Goal: Task Accomplishment & Management: Use online tool/utility

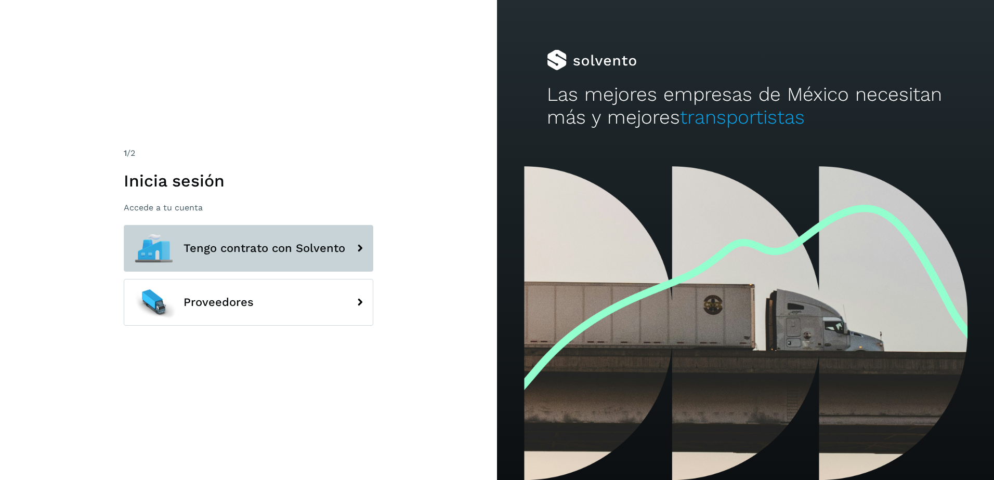
click at [226, 240] on button "Tengo contrato con Solvento" at bounding box center [248, 248] width 249 height 47
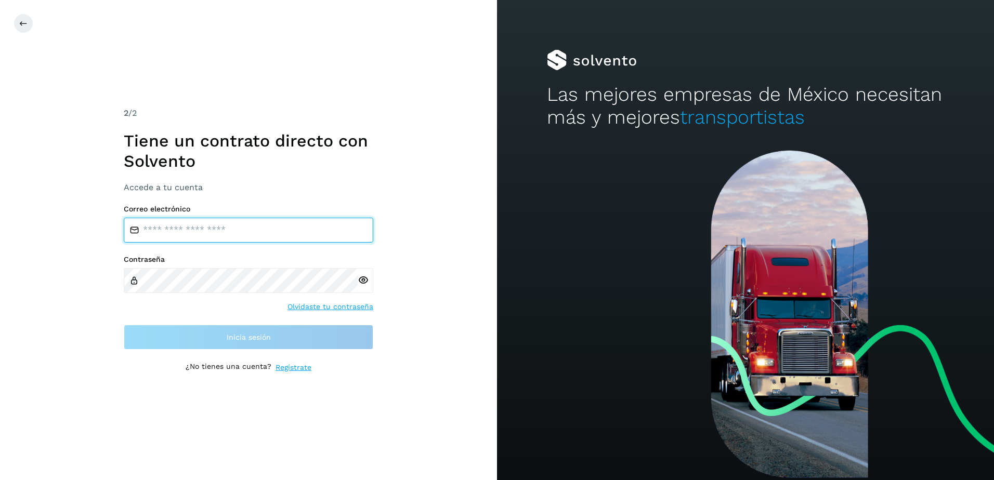
type input "**********"
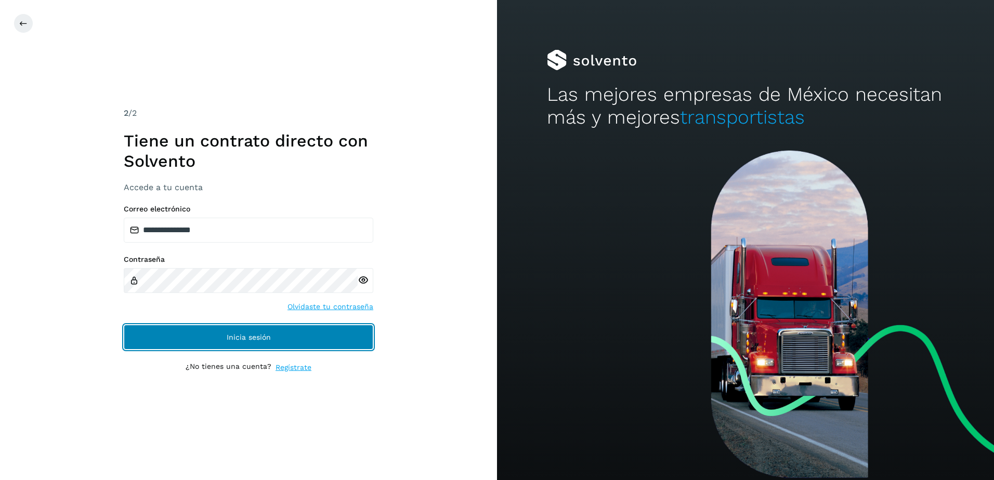
click at [241, 332] on button "Inicia sesión" at bounding box center [248, 337] width 249 height 25
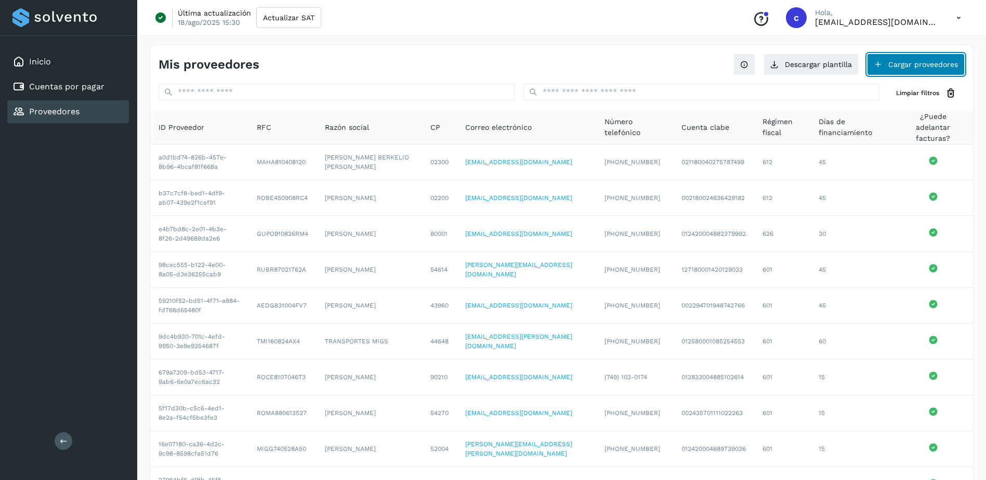
click at [912, 58] on button "Cargar proveedores" at bounding box center [916, 65] width 98 height 22
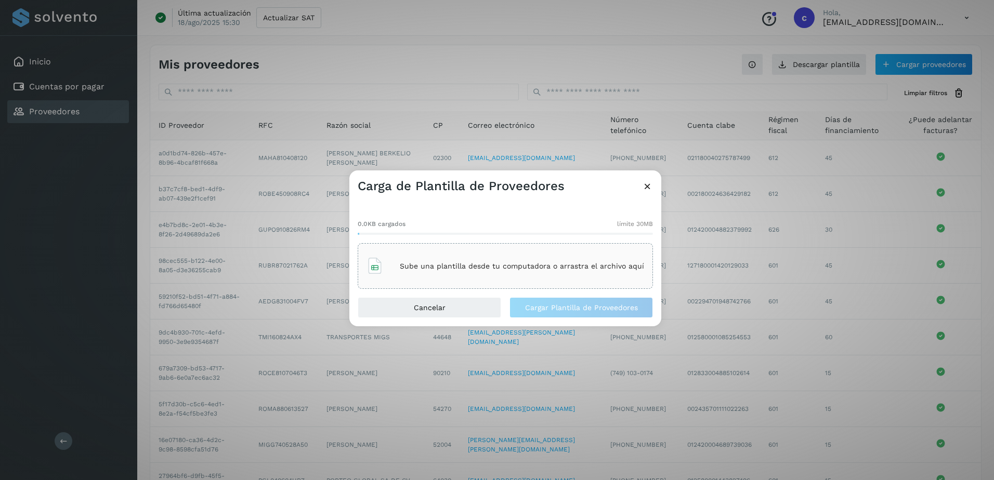
click at [531, 275] on div "Sube una plantilla desde tu computadora o arrastra el archivo aquí" at bounding box center [504, 266] width 277 height 28
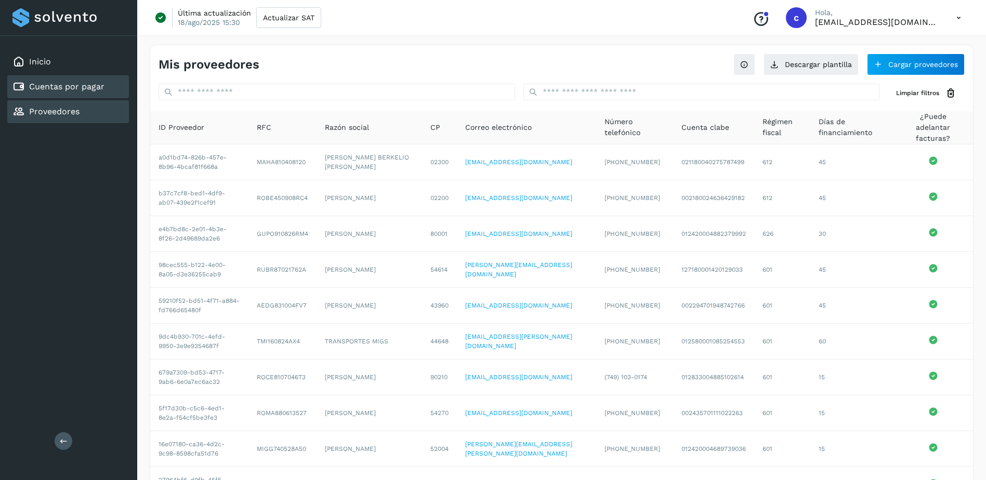
click at [103, 88] on link "Cuentas por pagar" at bounding box center [66, 87] width 75 height 10
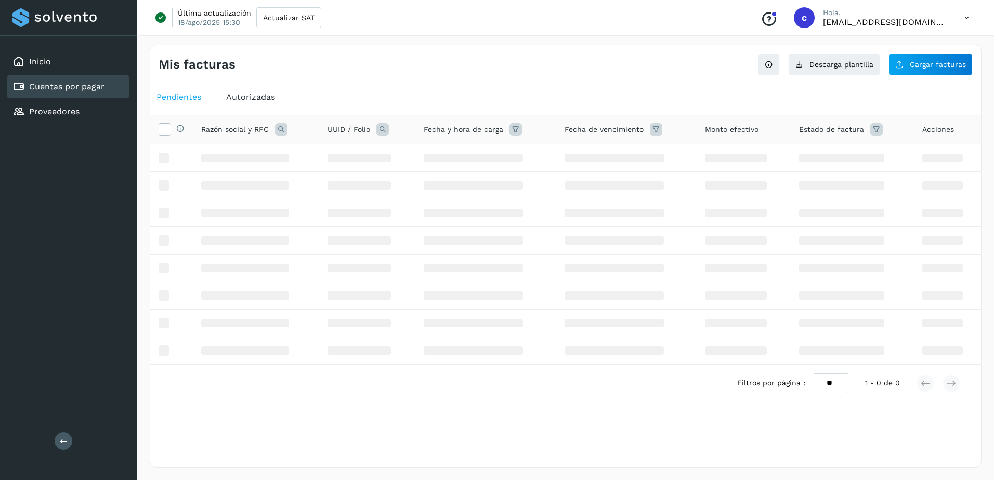
drag, startPoint x: 143, startPoint y: 76, endPoint x: 76, endPoint y: 83, distance: 67.3
click at [140, 76] on div "Mis facturas Ver instrucciones para cargar Facturas Descarga plantilla Cargar f…" at bounding box center [565, 256] width 856 height 448
click at [76, 83] on link "Cuentas por pagar" at bounding box center [66, 87] width 75 height 10
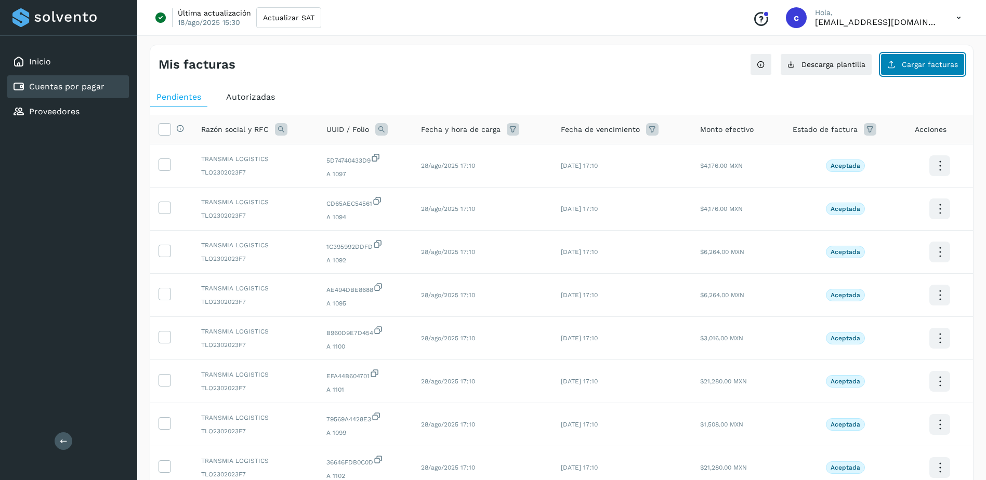
click at [942, 64] on span "Cargar facturas" at bounding box center [930, 64] width 56 height 7
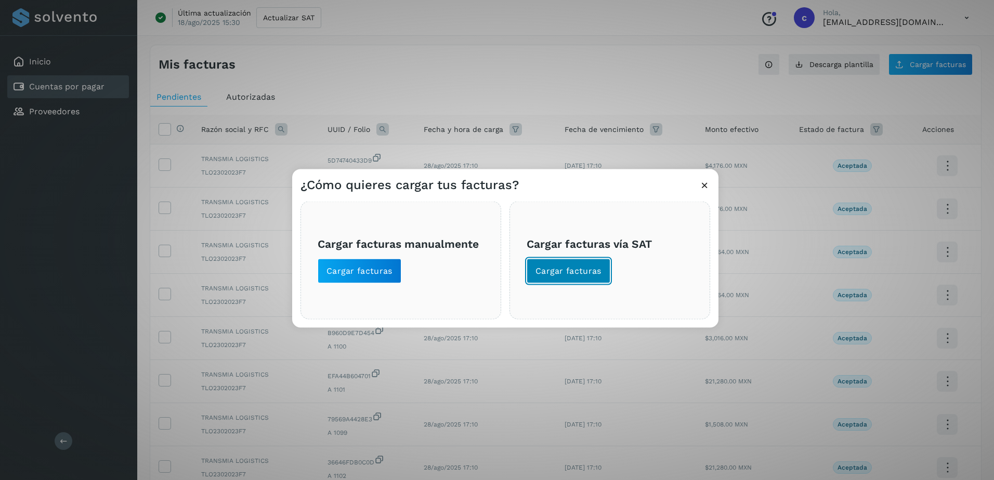
click at [563, 262] on button "Cargar facturas" at bounding box center [568, 271] width 84 height 25
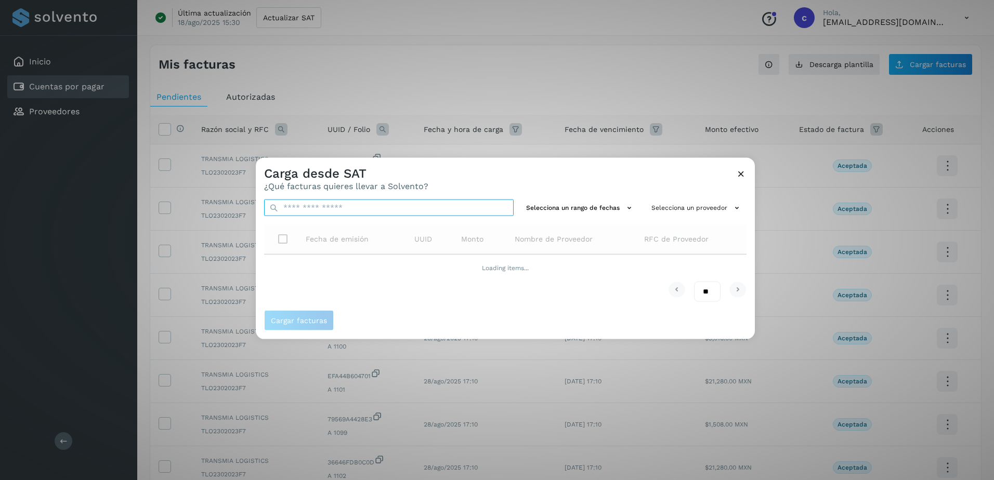
click at [378, 204] on input "text" at bounding box center [388, 208] width 249 height 17
paste input "**********"
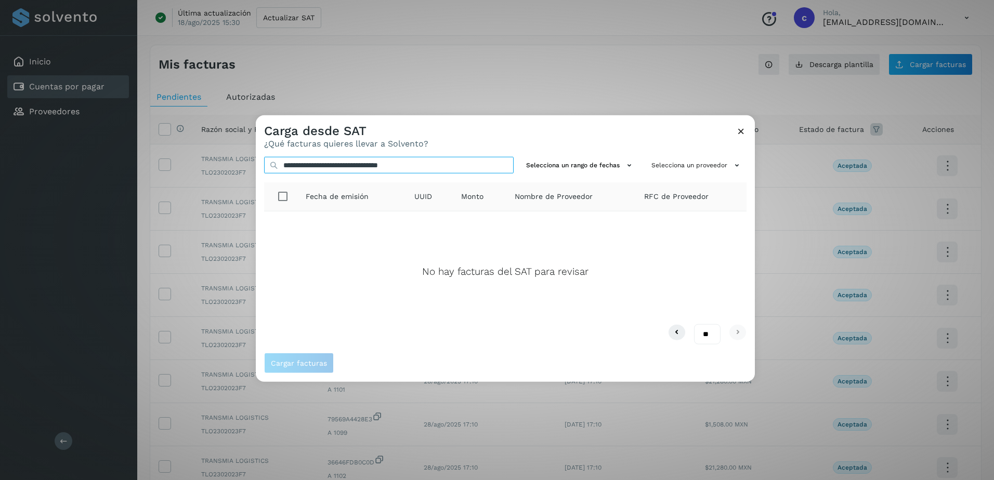
type input "**********"
click at [742, 131] on icon at bounding box center [740, 131] width 11 height 11
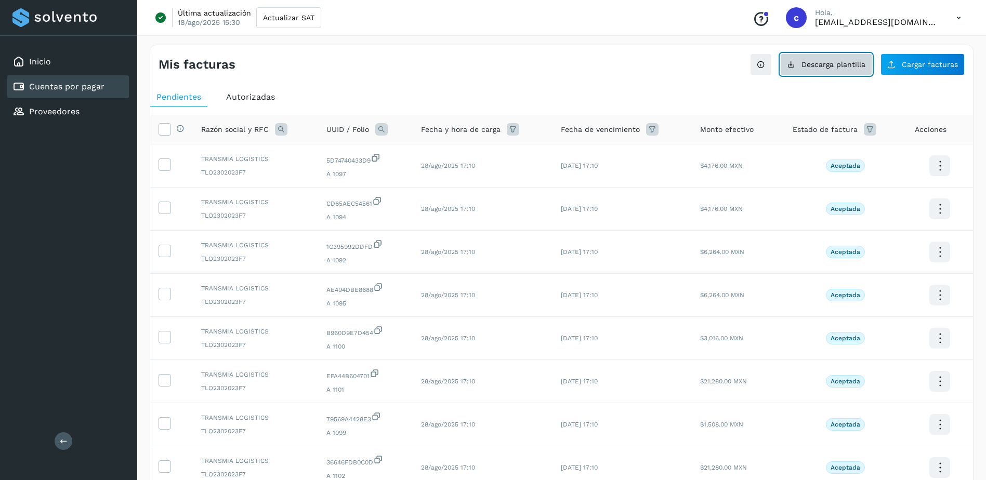
click at [855, 71] on button "Descarga plantilla" at bounding box center [826, 65] width 92 height 22
click at [84, 120] on div "Proveedores" at bounding box center [68, 111] width 122 height 23
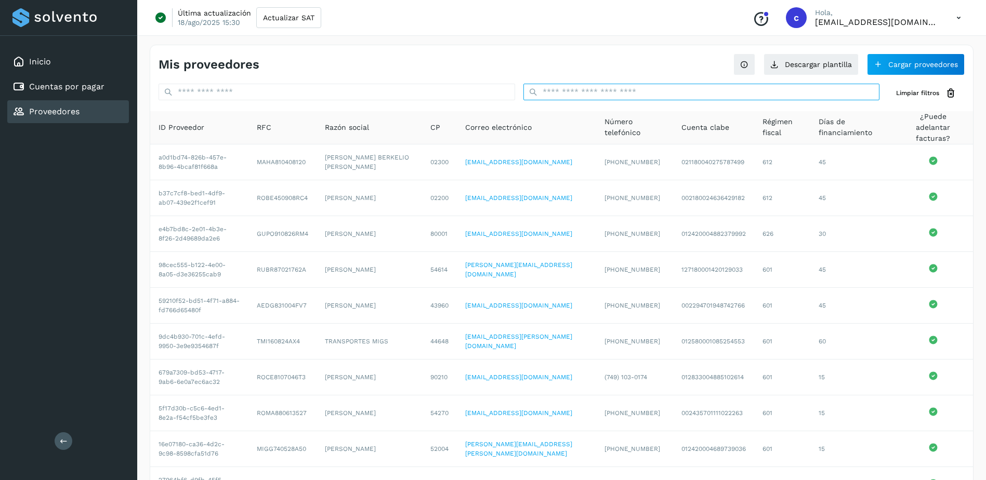
click at [698, 97] on input "text" at bounding box center [701, 92] width 356 height 17
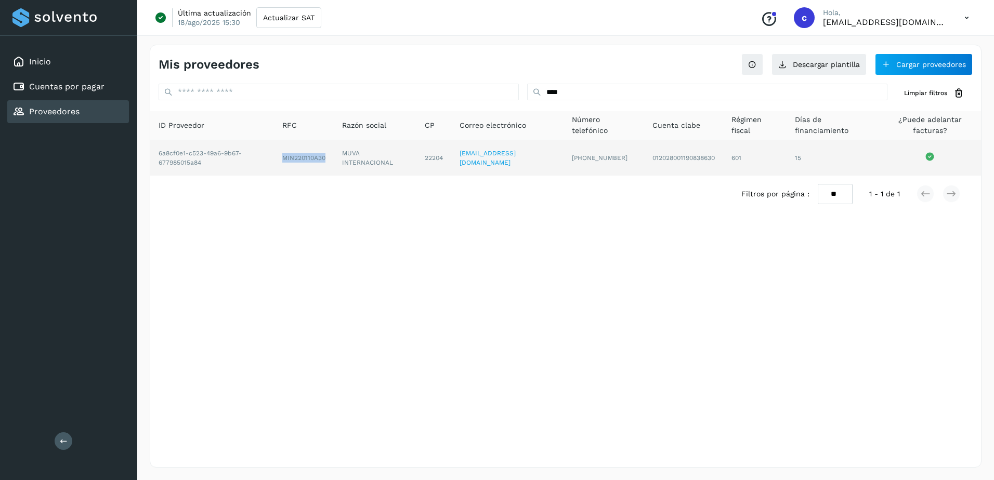
drag, startPoint x: 281, startPoint y: 160, endPoint x: 324, endPoint y: 163, distance: 42.7
click at [334, 163] on td "MIN220110A30" at bounding box center [375, 157] width 83 height 35
copy td "MIN220110A30"
click at [416, 145] on td "MUVA INTERNACIONAL" at bounding box center [433, 157] width 35 height 35
drag, startPoint x: 344, startPoint y: 150, endPoint x: 385, endPoint y: 167, distance: 44.5
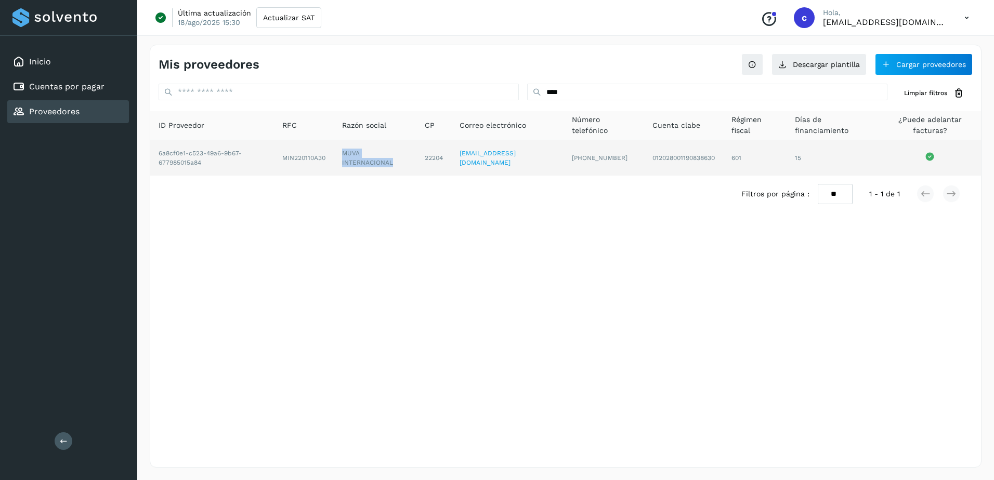
click at [416, 162] on td "MUVA INTERNACIONAL" at bounding box center [433, 157] width 35 height 35
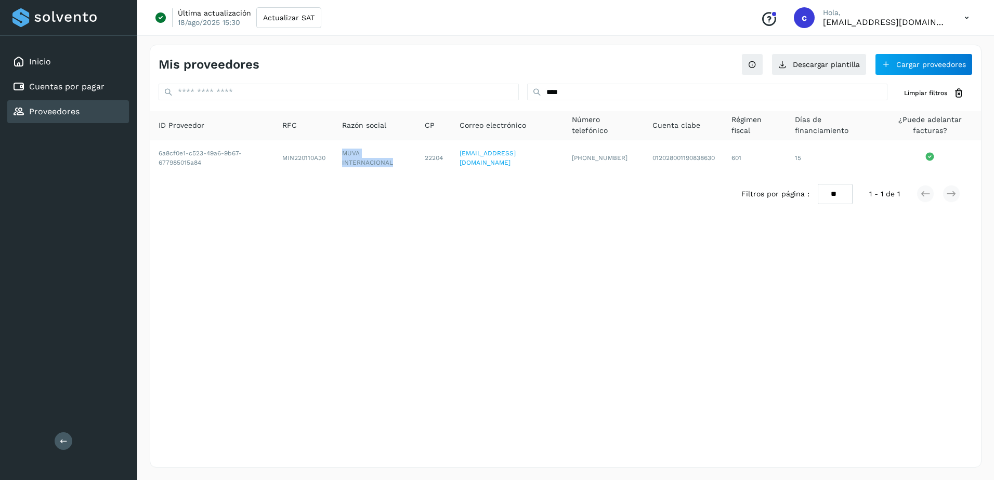
copy td "MUVA INTERNACIONAL"
drag, startPoint x: 626, startPoint y: 107, endPoint x: 617, endPoint y: 96, distance: 14.4
click at [625, 107] on div "**** Limpiar filtros ID Proveedor RFC Razón social CP Correo electrónico Número…" at bounding box center [565, 148] width 830 height 129
click at [616, 95] on input "****" at bounding box center [707, 92] width 360 height 17
drag, startPoint x: 600, startPoint y: 95, endPoint x: 304, endPoint y: 95, distance: 295.7
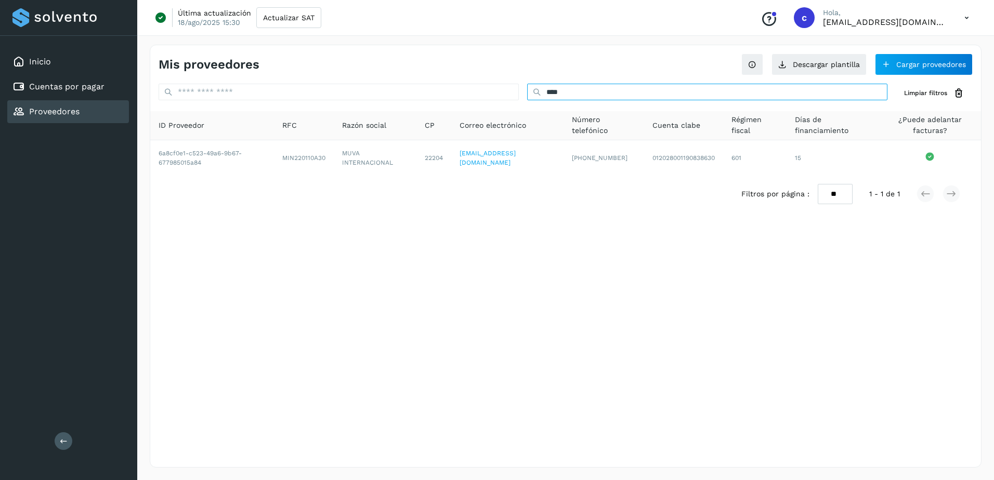
click at [307, 95] on div "**** Limpiar filtros" at bounding box center [565, 93] width 830 height 19
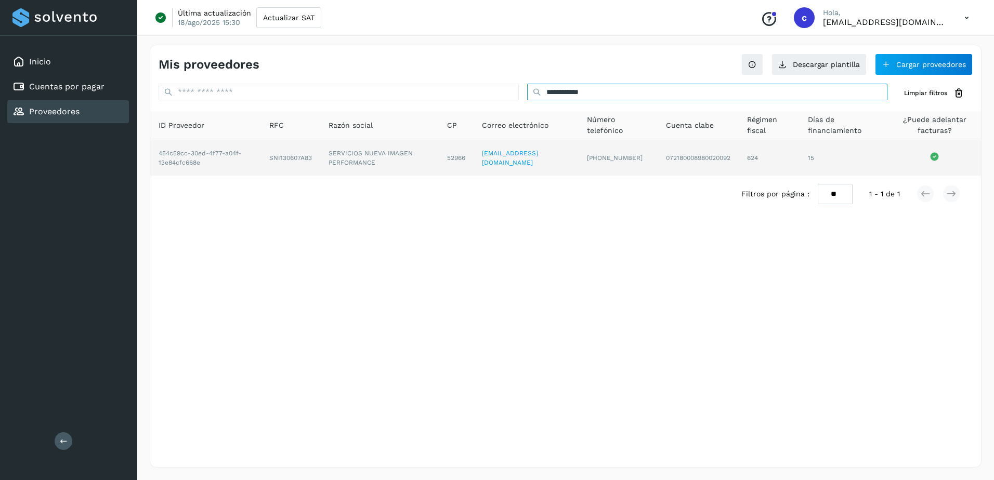
type input "**********"
drag, startPoint x: 271, startPoint y: 161, endPoint x: 318, endPoint y: 164, distance: 46.9
click at [320, 164] on td "SNI130607A83" at bounding box center [379, 157] width 118 height 35
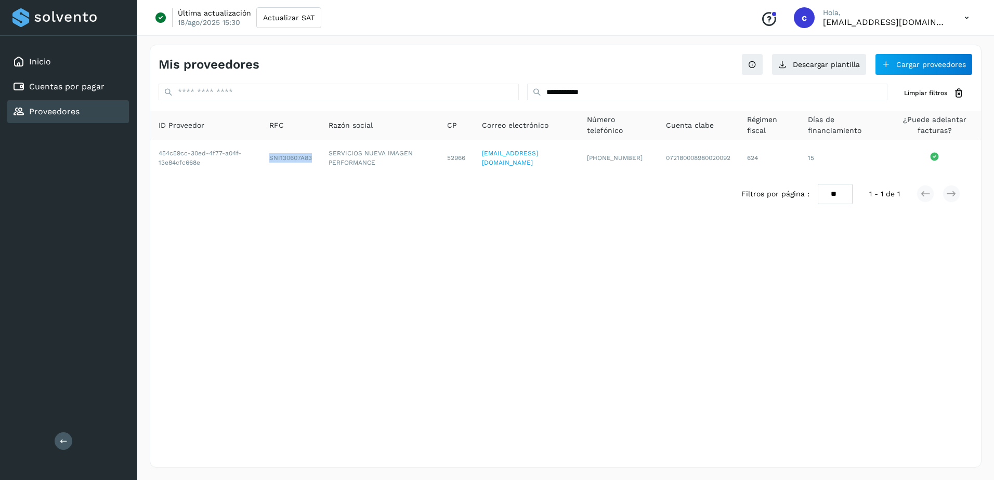
copy td "SNI130607A83"
drag, startPoint x: 308, startPoint y: 184, endPoint x: 314, endPoint y: 179, distance: 7.8
click at [308, 184] on div "Filtros por página : ** ** ** 1 - 1 de 1" at bounding box center [565, 194] width 830 height 37
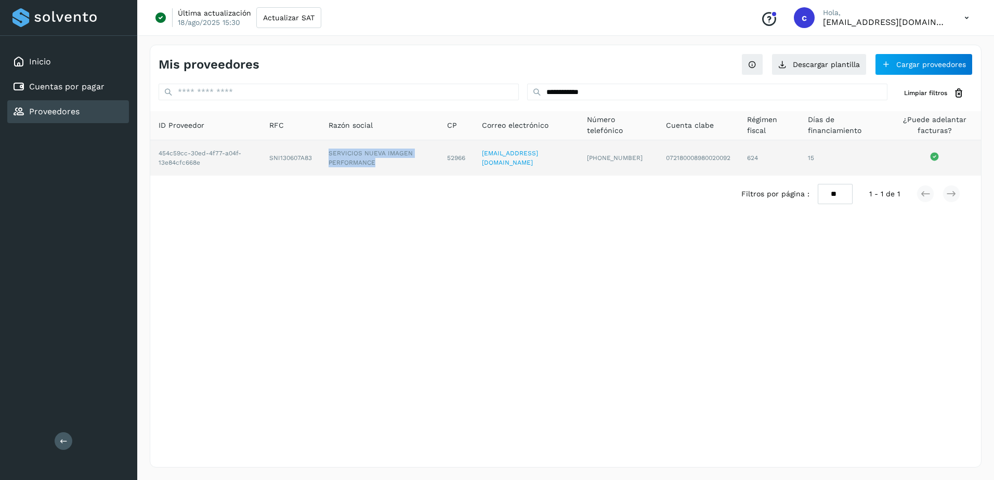
drag, startPoint x: 333, startPoint y: 148, endPoint x: 385, endPoint y: 163, distance: 54.3
click at [439, 163] on td "SERVICIOS NUEVA IMAGEN PERFORMANCE" at bounding box center [456, 157] width 35 height 35
copy td "SERVICIOS NUEVA IMAGEN PERFORMANCE"
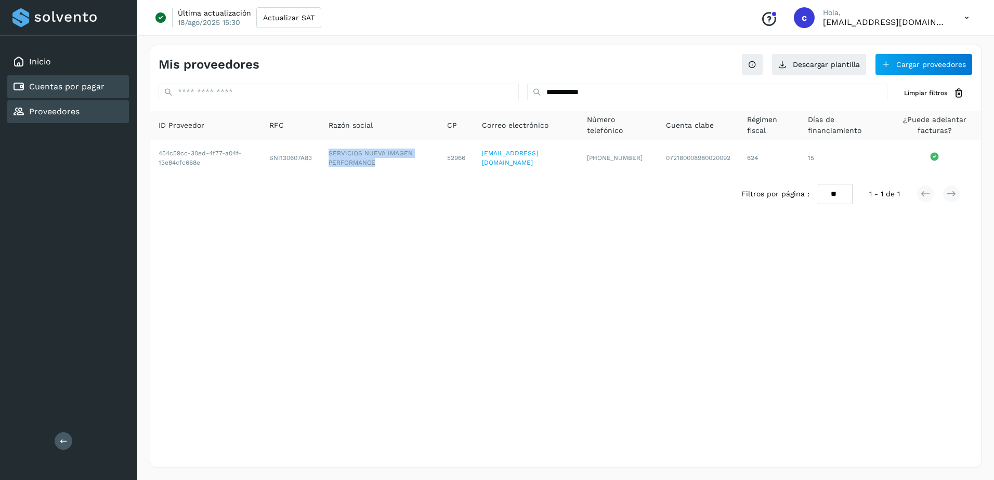
click at [98, 83] on link "Cuentas por pagar" at bounding box center [66, 87] width 75 height 10
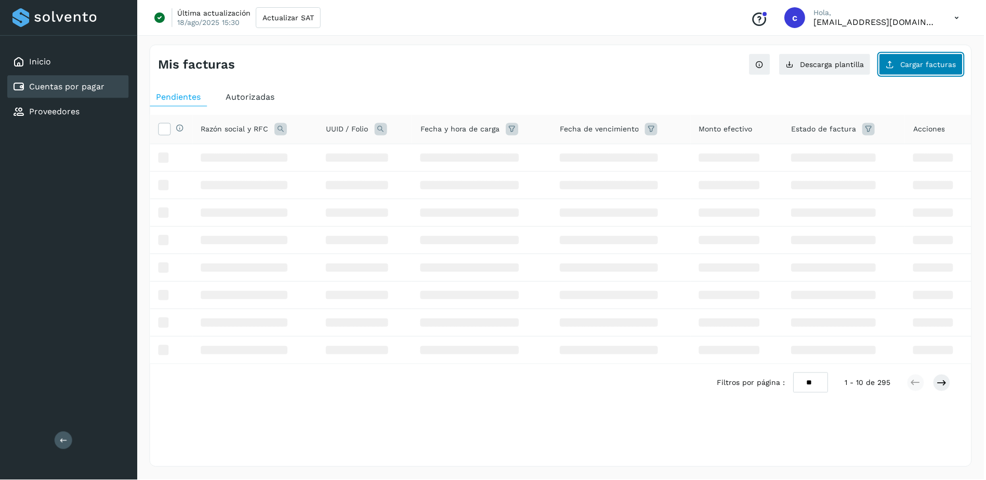
click at [925, 61] on span "Cargar facturas" at bounding box center [930, 64] width 56 height 7
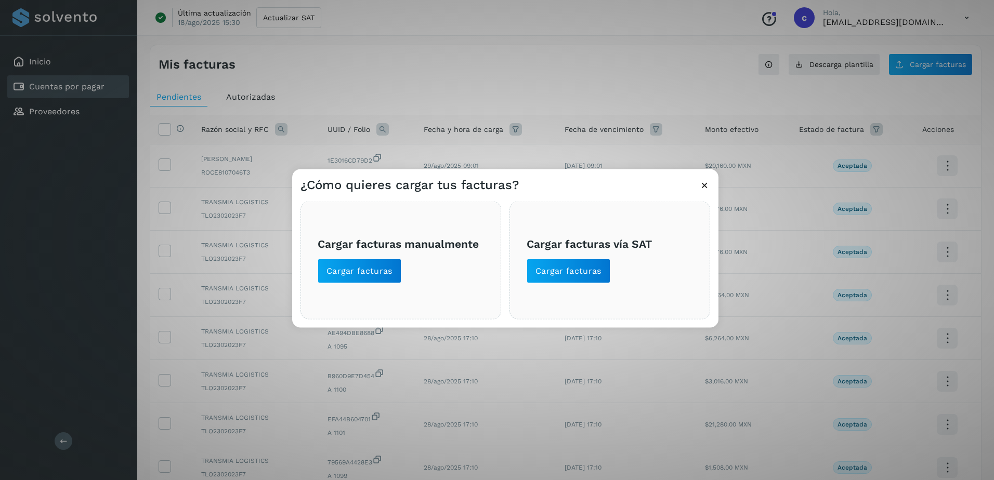
click at [369, 288] on div "Cargar facturas manualmente Cargar facturas" at bounding box center [400, 261] width 201 height 118
click at [369, 275] on span "Cargar facturas" at bounding box center [359, 271] width 66 height 11
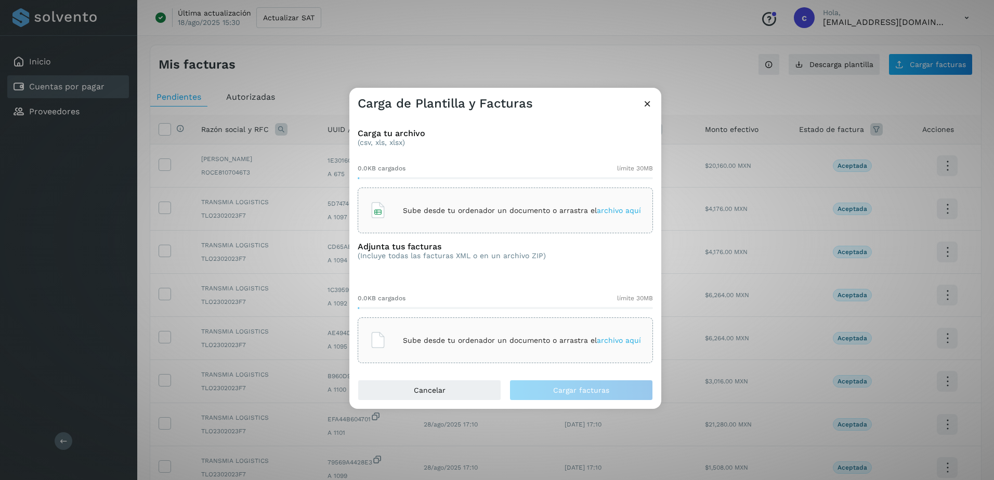
click at [431, 191] on div "Sube desde tu ordenador un documento o arrastra el archivo aquí" at bounding box center [505, 211] width 295 height 46
click at [585, 348] on div "Sube desde tu ordenador un documento o arrastra el archivo aquí" at bounding box center [504, 340] width 271 height 28
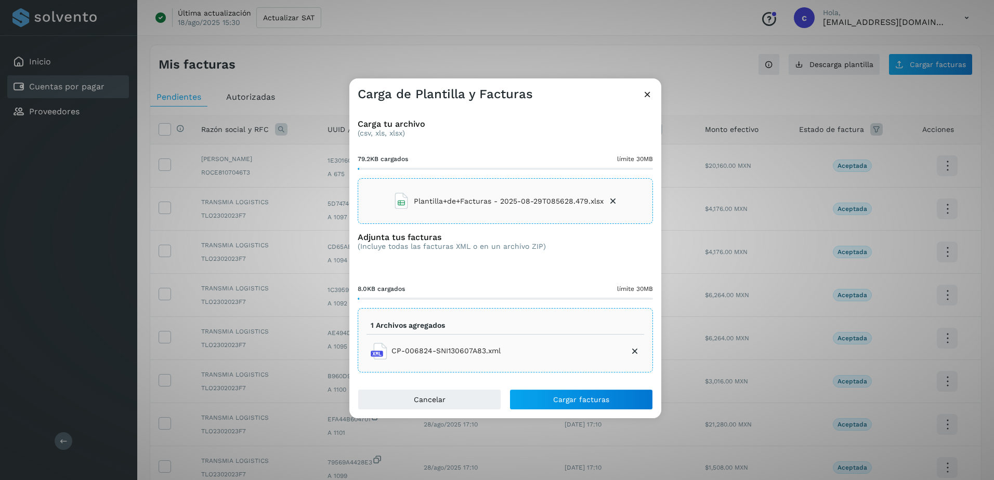
click at [447, 329] on li "1 Archivos agregados" at bounding box center [504, 326] width 277 height 18
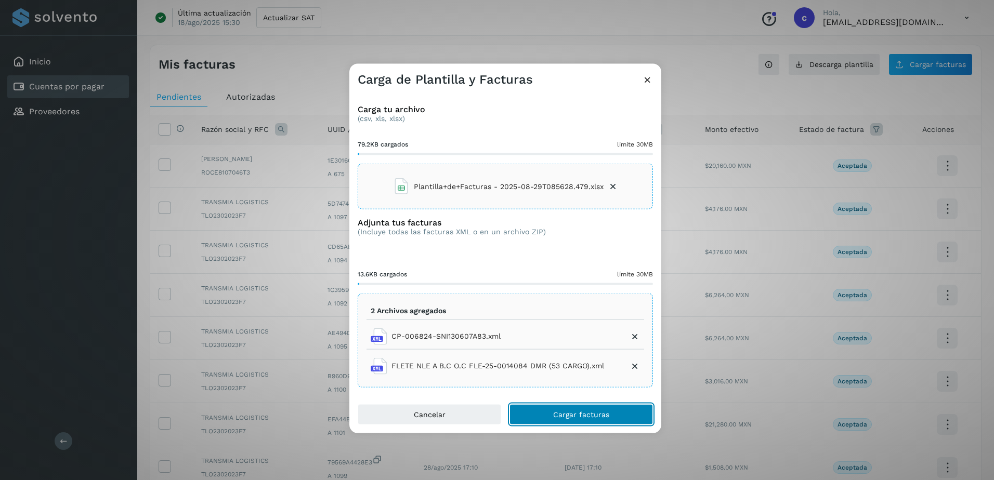
click at [612, 409] on button "Cargar facturas" at bounding box center [580, 414] width 143 height 21
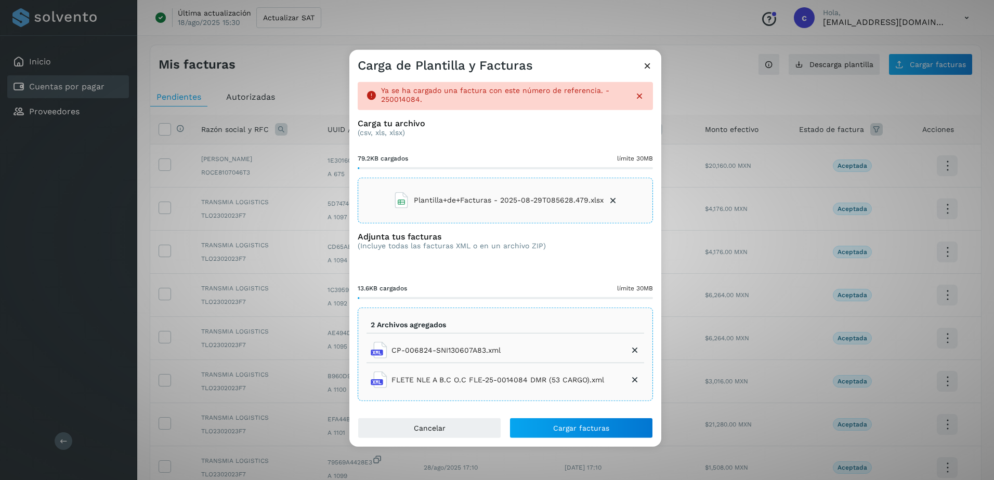
click at [634, 380] on icon at bounding box center [634, 380] width 10 height 10
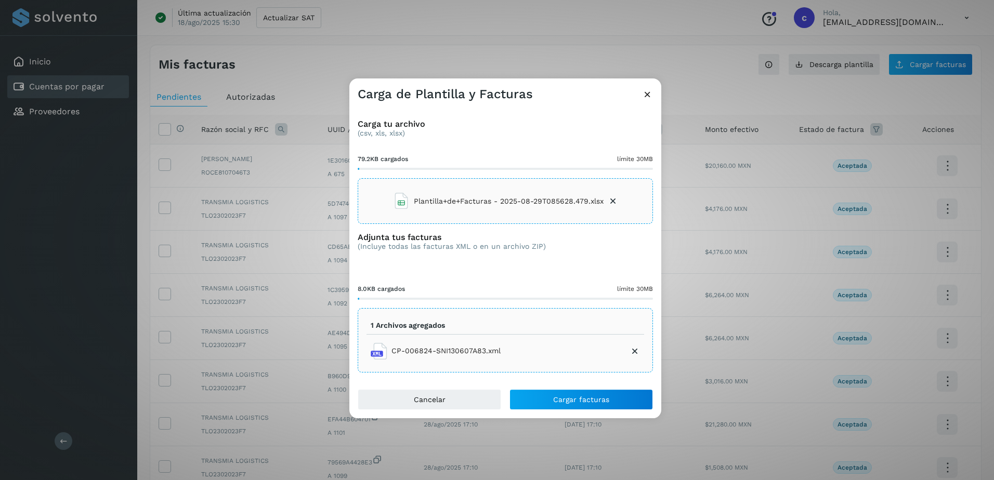
click at [612, 203] on icon at bounding box center [612, 201] width 10 height 10
click at [432, 327] on p "1 Archivos agregados" at bounding box center [408, 325] width 74 height 9
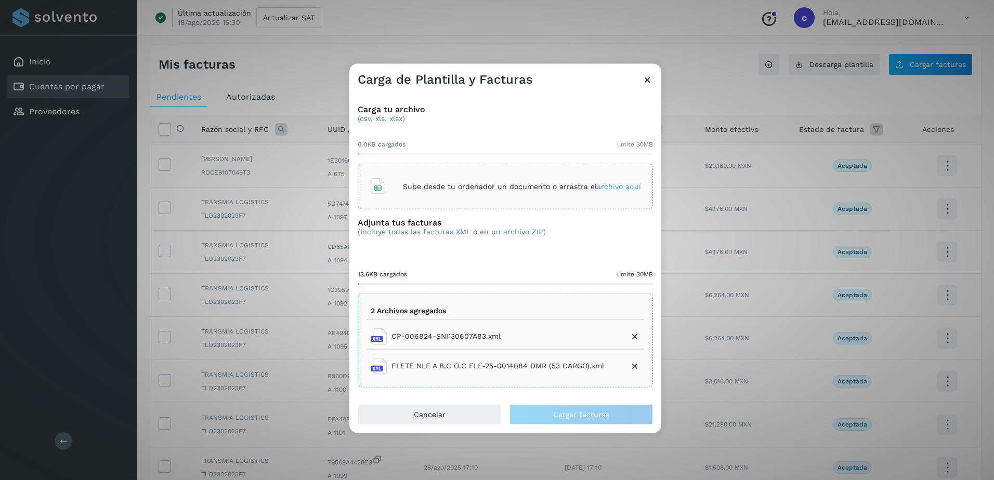
click at [484, 196] on div "Sube desde tu ordenador un documento o arrastra el archivo aquí" at bounding box center [504, 187] width 271 height 28
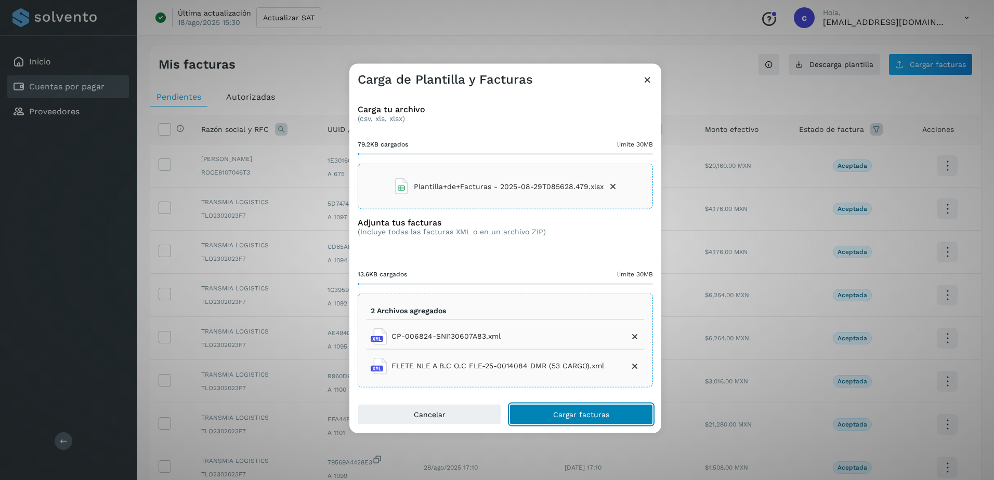
click at [606, 415] on span "Cargar facturas" at bounding box center [581, 414] width 56 height 7
